Goal: Information Seeking & Learning: Find specific page/section

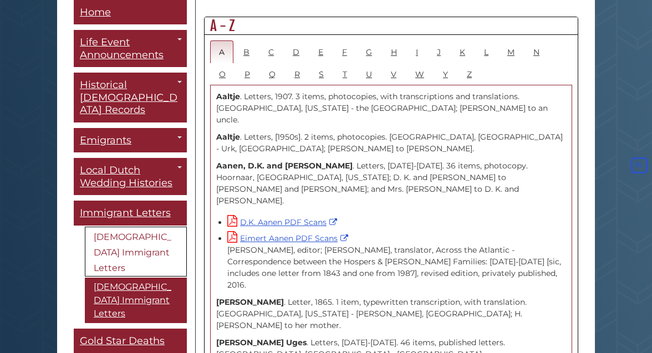
scroll to position [674, 0]
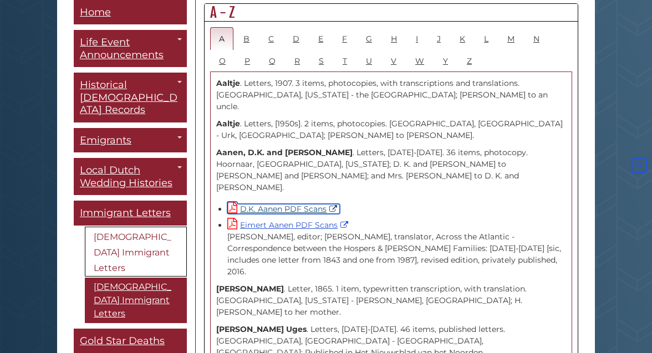
click at [314, 204] on link "D.K. Aanen PDF Scans" at bounding box center [283, 209] width 113 height 10
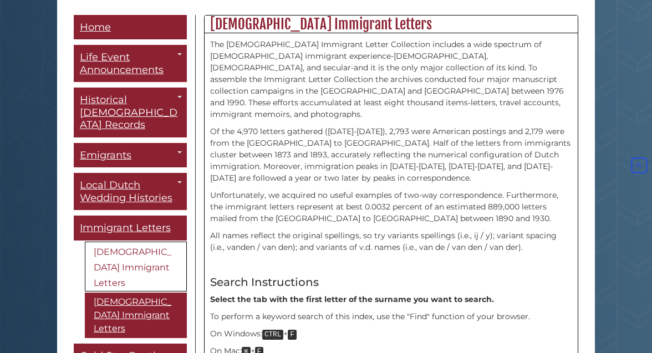
scroll to position [479, 0]
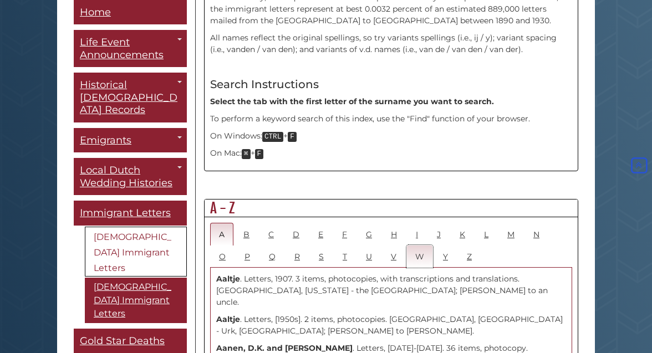
click at [406, 245] on link "W" at bounding box center [419, 256] width 27 height 23
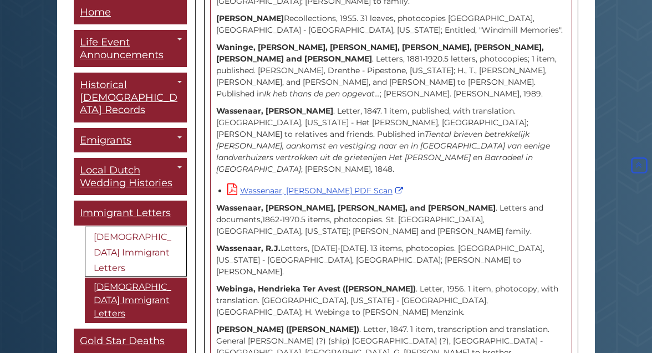
scroll to position [988, 0]
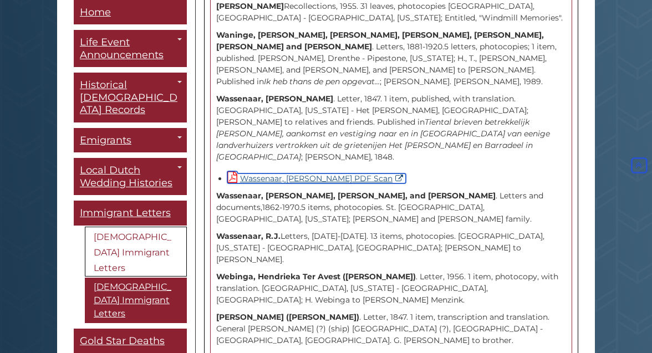
click at [354, 174] on link "Wassenaar, [PERSON_NAME] PDF Scan" at bounding box center [316, 179] width 179 height 10
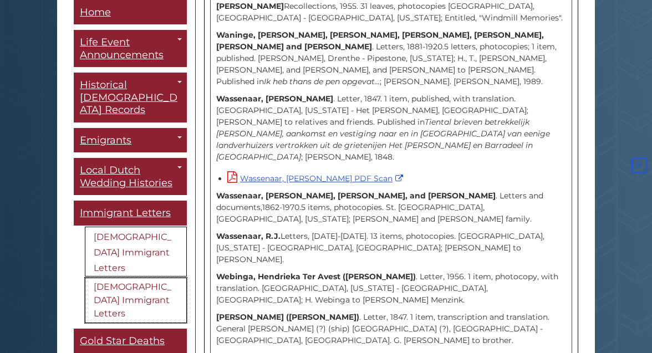
click at [129, 278] on link "[DEMOGRAPHIC_DATA] Immigrant Letters" at bounding box center [136, 300] width 102 height 45
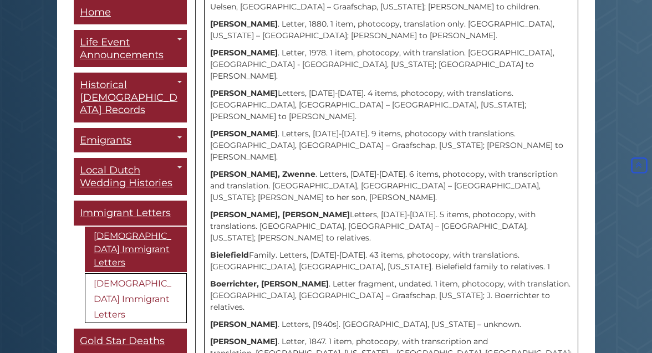
scroll to position [503, 0]
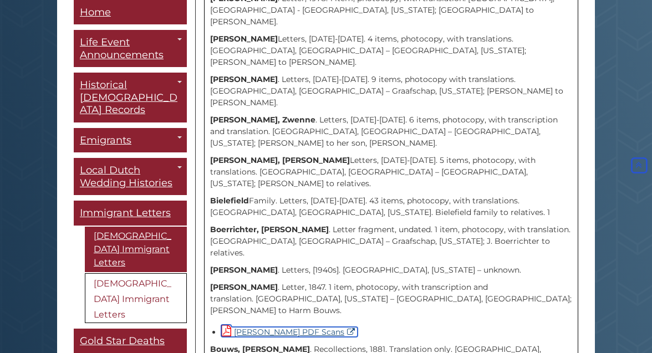
scroll to position [569, 0]
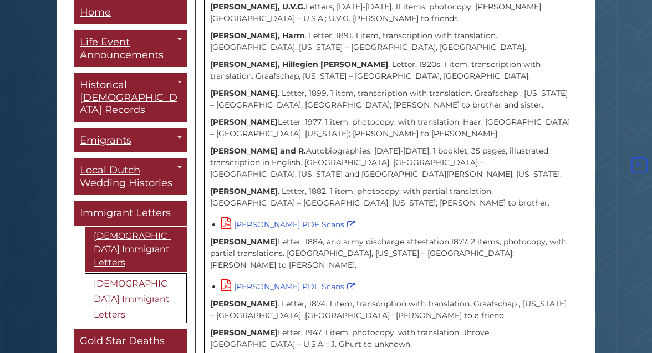
scroll to position [1029, 0]
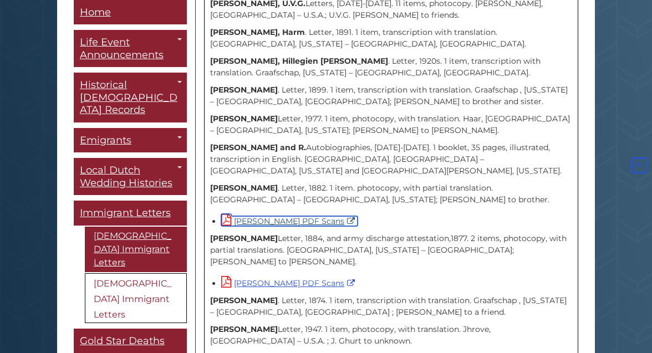
click at [291, 216] on link "[PERSON_NAME] PDF Scans" at bounding box center [289, 221] width 136 height 10
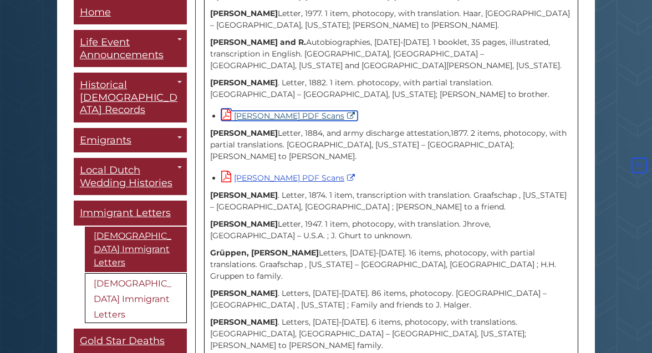
scroll to position [1137, 0]
